Goal: Transaction & Acquisition: Purchase product/service

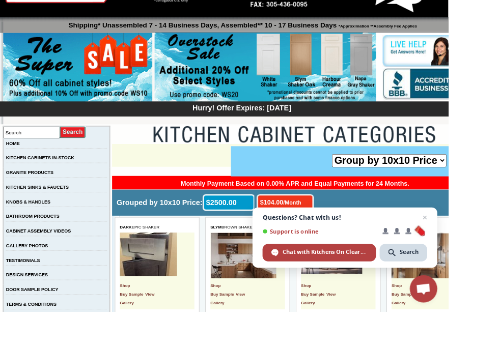
scroll to position [56, 0]
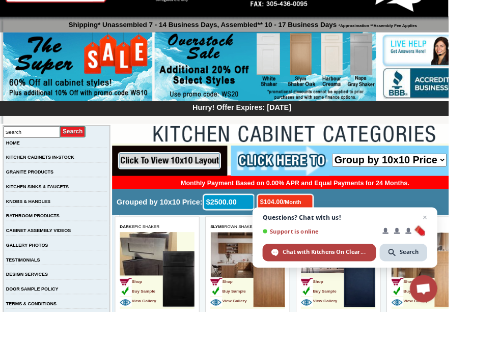
click at [31, 145] on input "Search" at bounding box center [35, 147] width 63 height 13
type input "M950"
click at [93, 146] on input "image" at bounding box center [81, 147] width 29 height 14
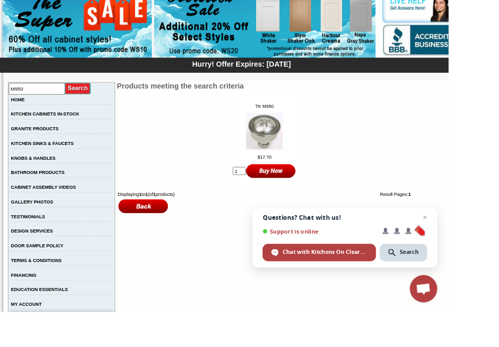
scroll to position [105, 0]
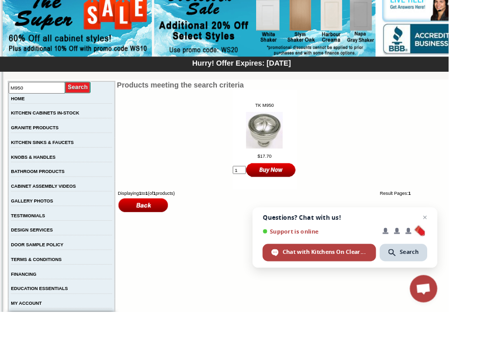
click at [264, 194] on input "1" at bounding box center [266, 189] width 15 height 9
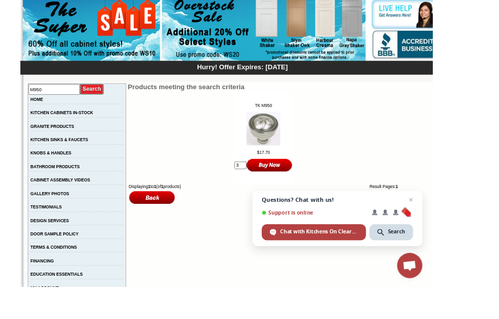
scroll to position [106, 0]
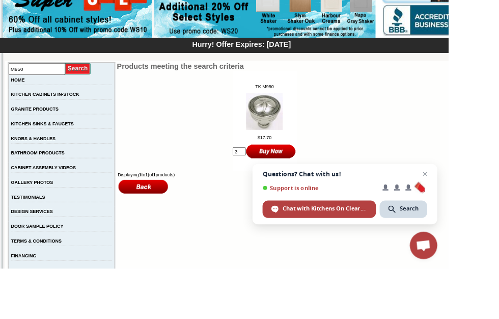
type input "3"
click at [275, 129] on img at bounding box center [294, 144] width 41 height 41
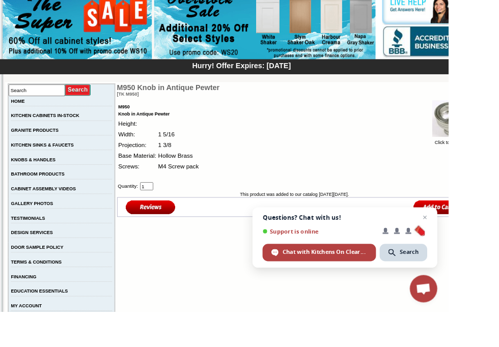
scroll to position [103, 0]
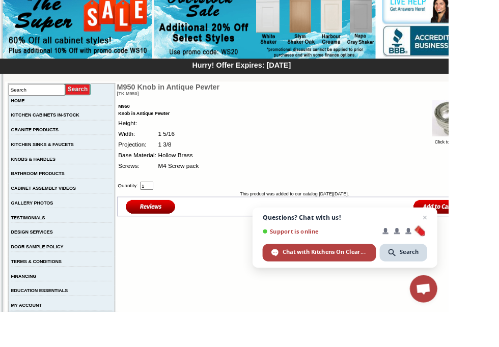
click at [158, 209] on input "1" at bounding box center [163, 207] width 15 height 9
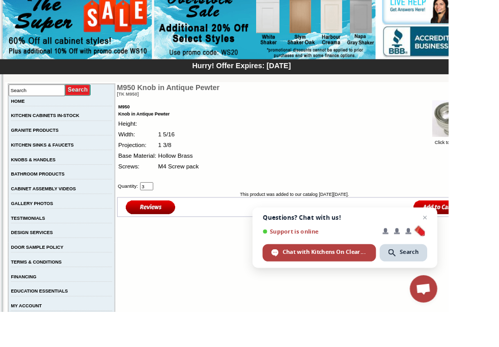
type input "3"
click at [496, 239] on input "image" at bounding box center [489, 230] width 56 height 17
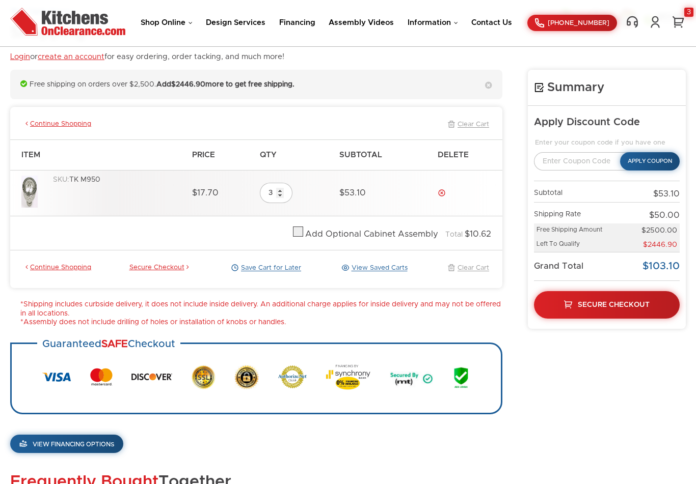
scroll to position [88, 0]
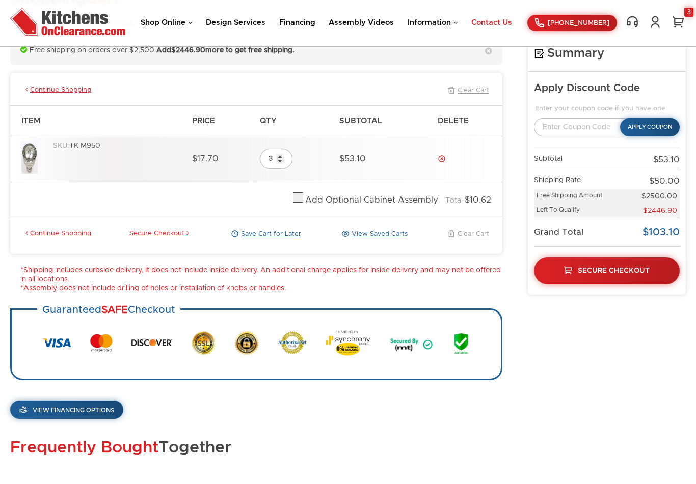
click at [506, 24] on link "Contact Us" at bounding box center [491, 23] width 41 height 8
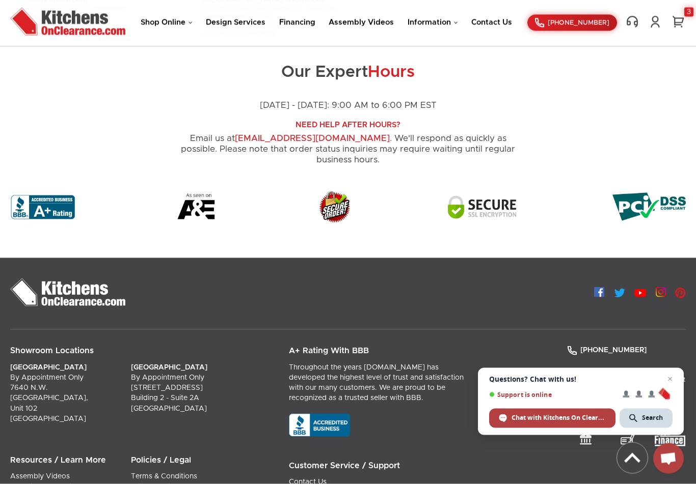
scroll to position [656, 0]
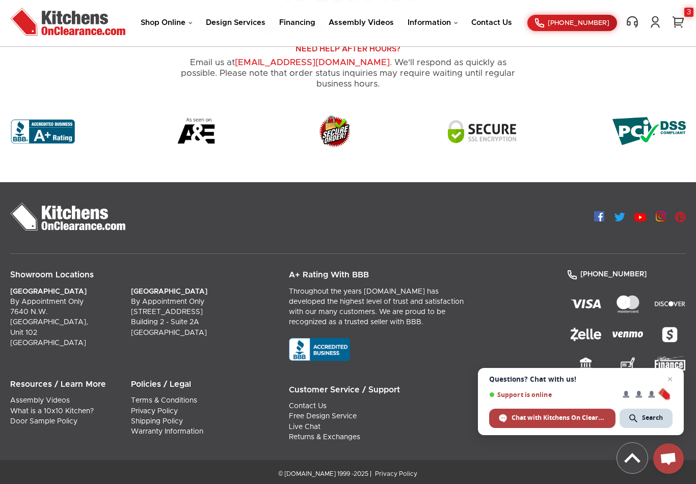
click at [43, 149] on ul at bounding box center [348, 131] width 676 height 84
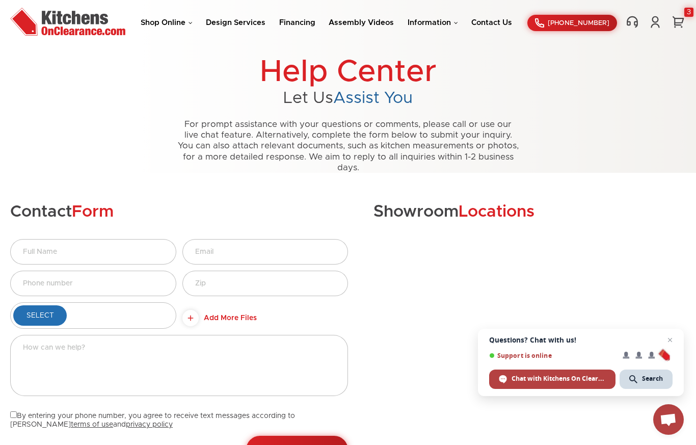
scroll to position [0, 0]
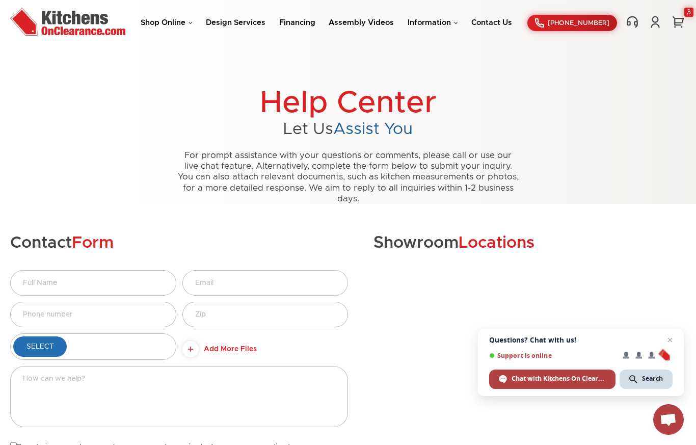
click at [75, 21] on img at bounding box center [67, 22] width 115 height 28
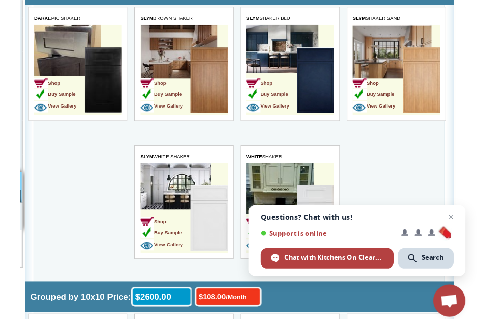
scroll to position [255, 57]
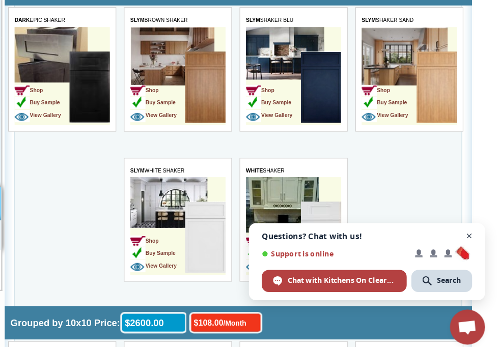
click at [467, 236] on span "Open chat" at bounding box center [473, 242] width 13 height 13
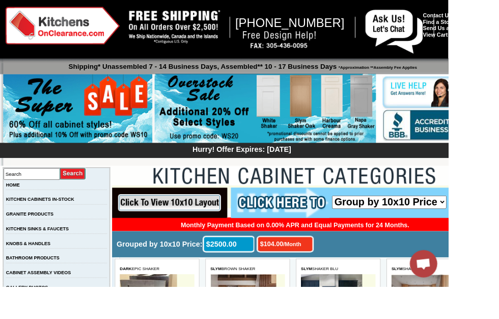
scroll to position [0, 0]
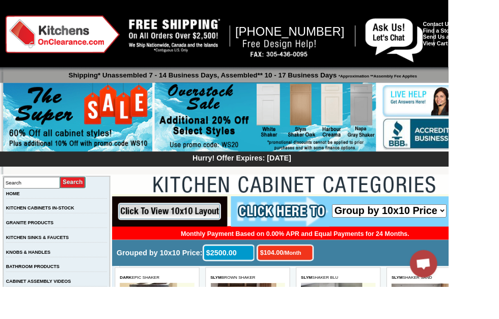
click at [45, 201] on input "Search" at bounding box center [35, 203] width 63 height 13
type input "Top knobs"
click at [93, 203] on input "image" at bounding box center [81, 203] width 29 height 14
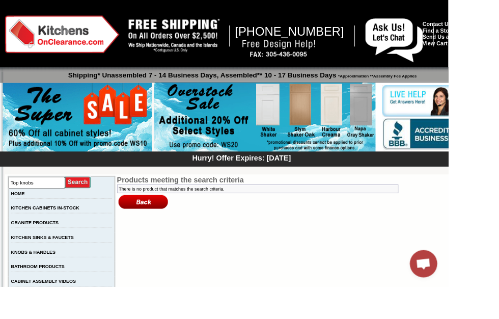
click at [95, 203] on input "image" at bounding box center [86, 203] width 29 height 14
click at [55, 283] on link "KNOBS & HANDLES" at bounding box center [36, 281] width 49 height 6
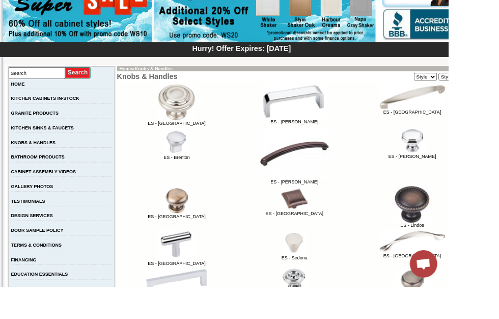
scroll to position [120, 0]
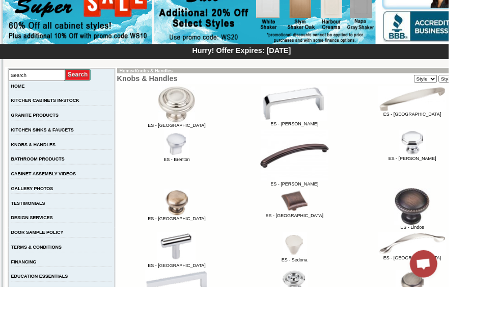
click at [479, 90] on select "Style Small Small Small" at bounding box center [473, 88] width 25 height 8
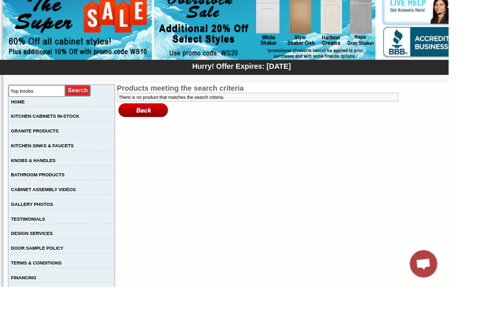
scroll to position [101, 0]
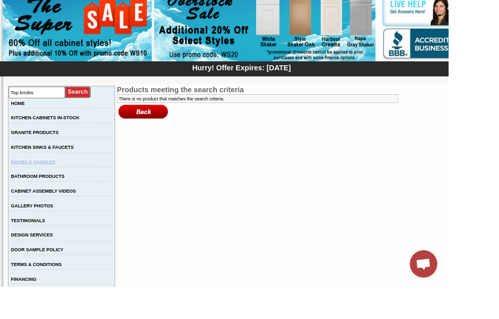
click at [50, 182] on link "KNOBS & HANDLES" at bounding box center [36, 180] width 49 height 6
